Goal: Transaction & Acquisition: Subscribe to service/newsletter

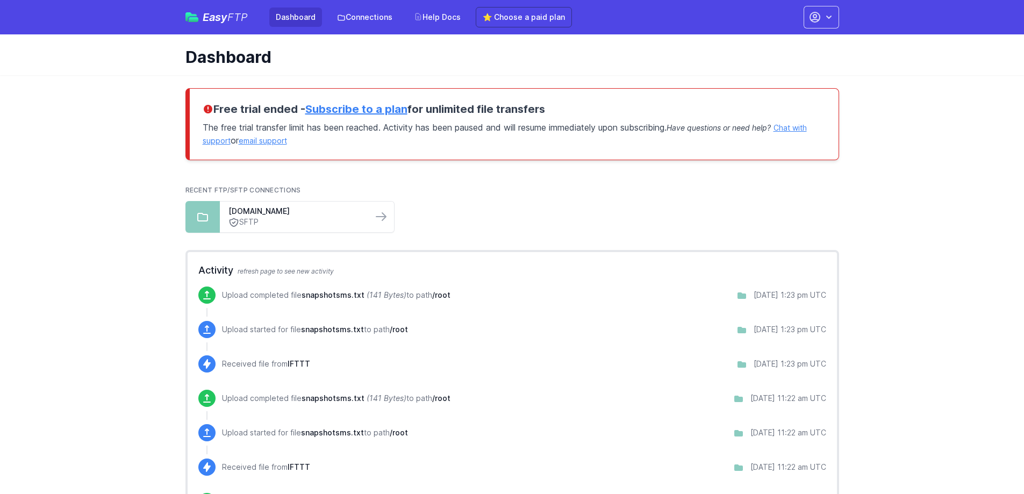
click at [360, 111] on link "Subscribe to a plan" at bounding box center [356, 109] width 102 height 13
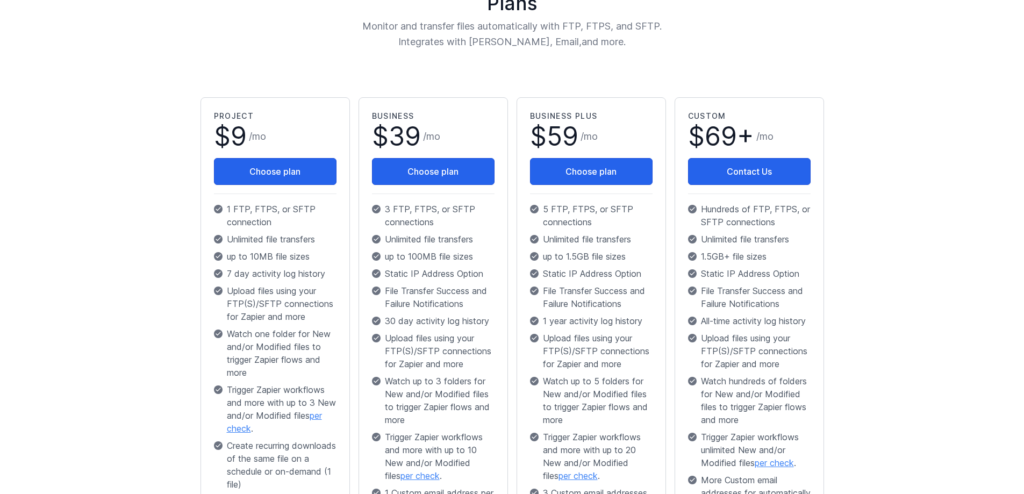
scroll to position [161, 0]
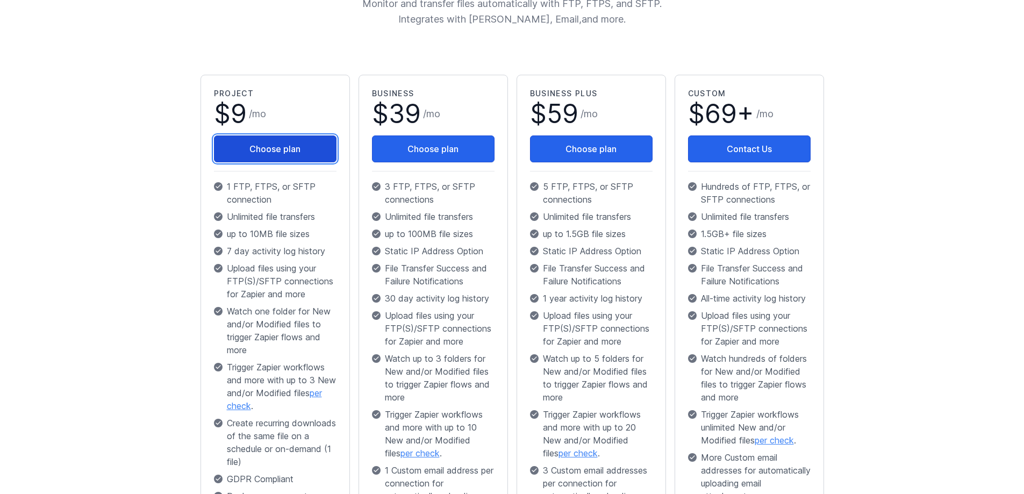
click at [264, 152] on button "Choose plan" at bounding box center [275, 149] width 123 height 27
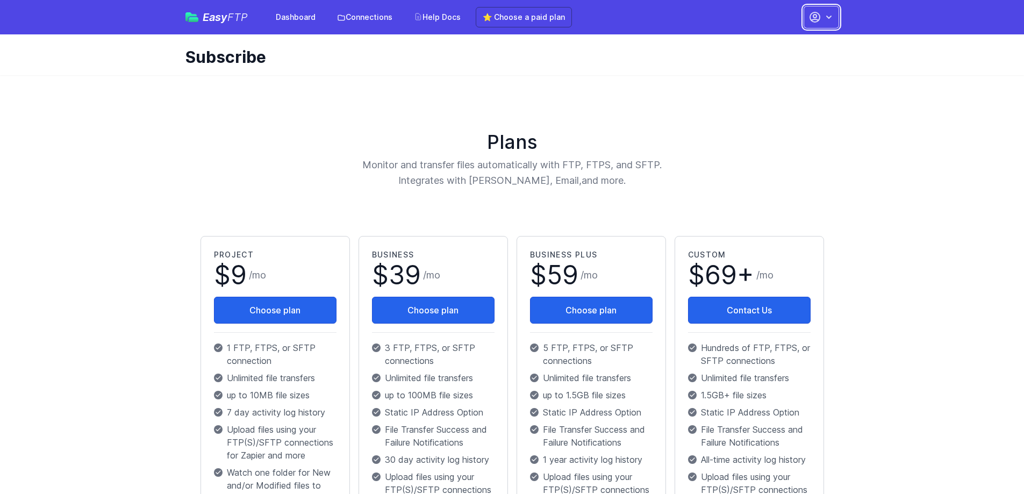
click at [830, 22] on icon "button" at bounding box center [829, 17] width 11 height 11
click at [588, 84] on div "Plans Monitor and transfer files automatically with FTP, FTPS, and SFTP. Integr…" at bounding box center [512, 464] width 688 height 779
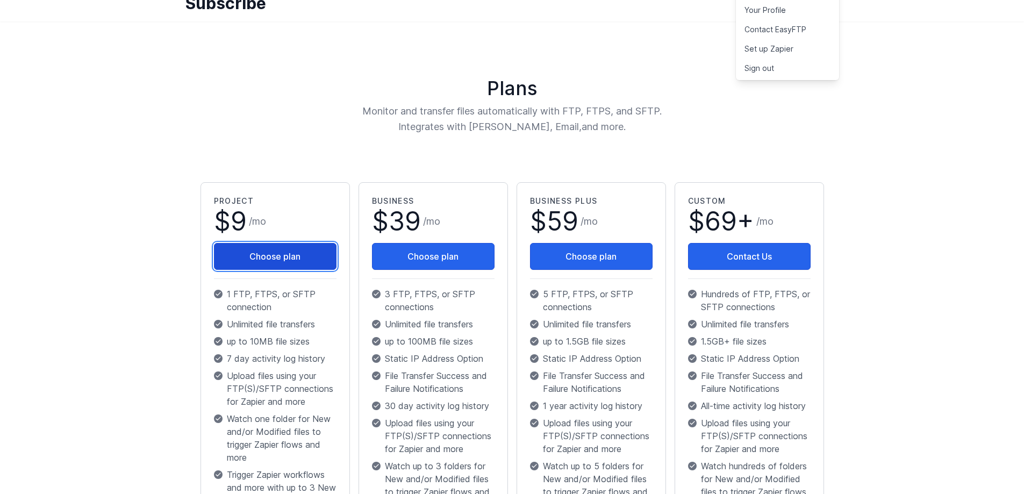
click at [227, 247] on button "Choose plan" at bounding box center [275, 256] width 123 height 27
